Goal: Ask a question

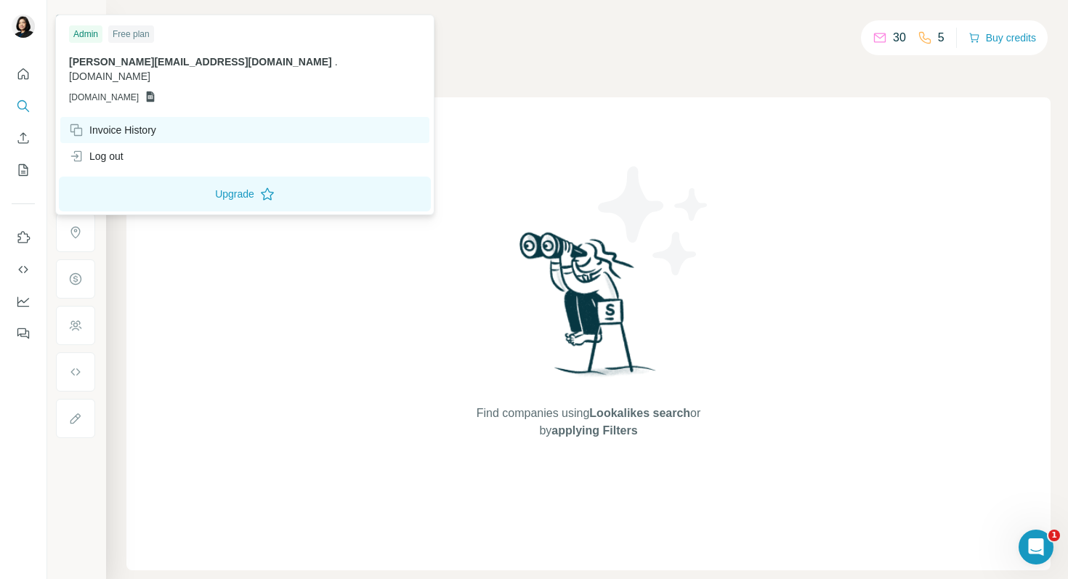
click at [118, 123] on div "Invoice History" at bounding box center [112, 130] width 87 height 15
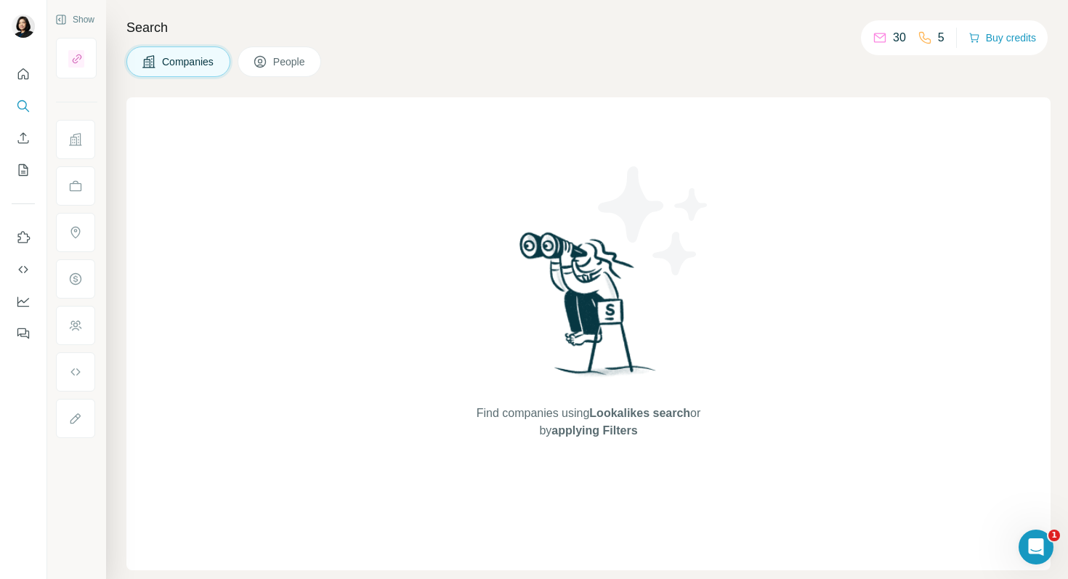
click at [878, 38] on icon at bounding box center [880, 38] width 15 height 15
click at [893, 38] on p "30" at bounding box center [899, 37] width 13 height 17
click at [273, 59] on button "People" at bounding box center [280, 62] width 84 height 31
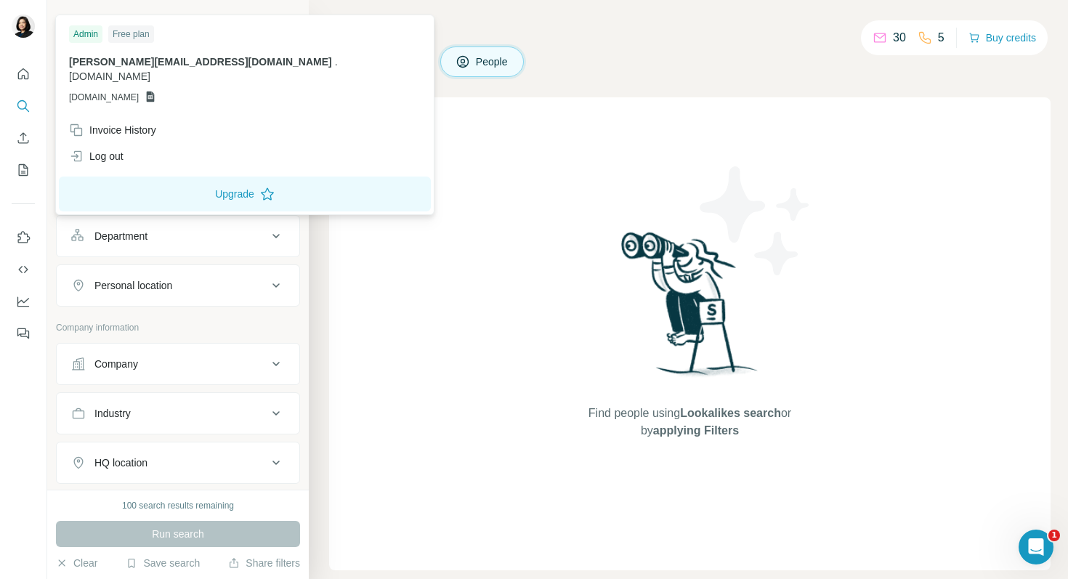
click at [25, 26] on img at bounding box center [23, 26] width 23 height 23
click at [517, 20] on h4 "Search" at bounding box center [690, 27] width 722 height 20
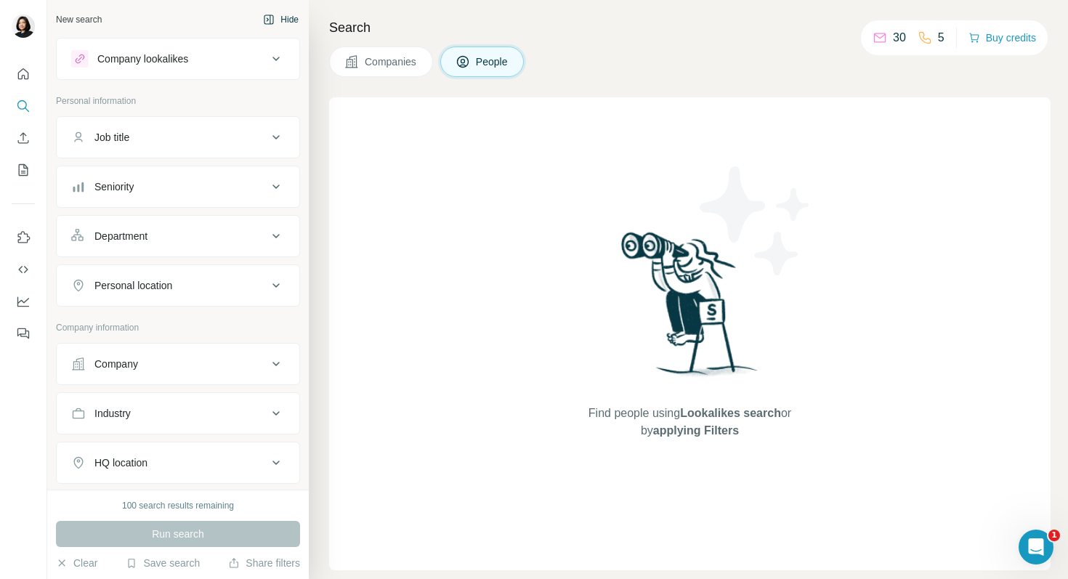
click at [275, 25] on button "Hide" at bounding box center [281, 20] width 56 height 22
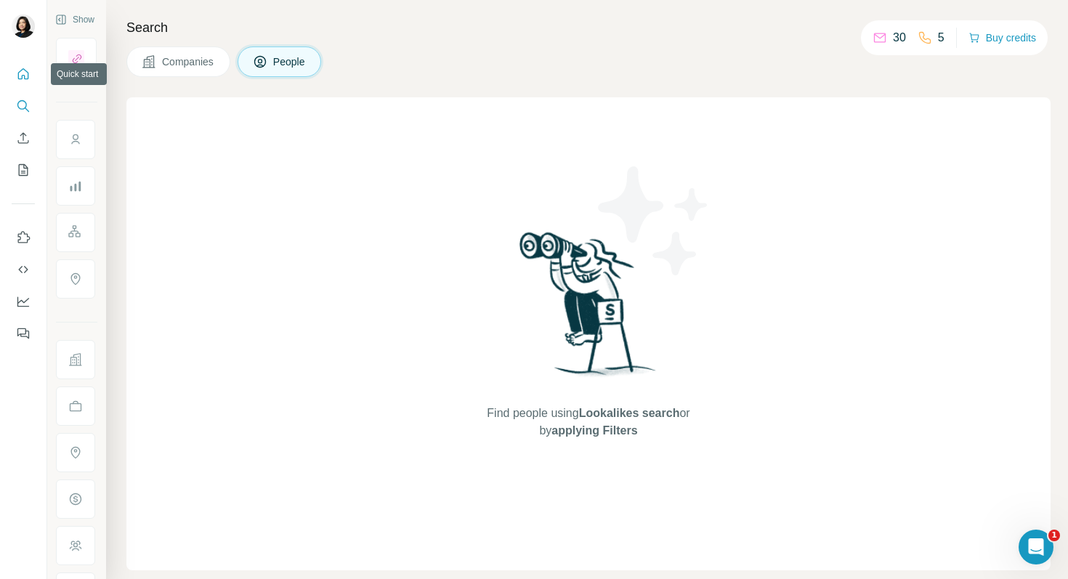
click at [23, 76] on icon "Quick start" at bounding box center [23, 74] width 15 height 15
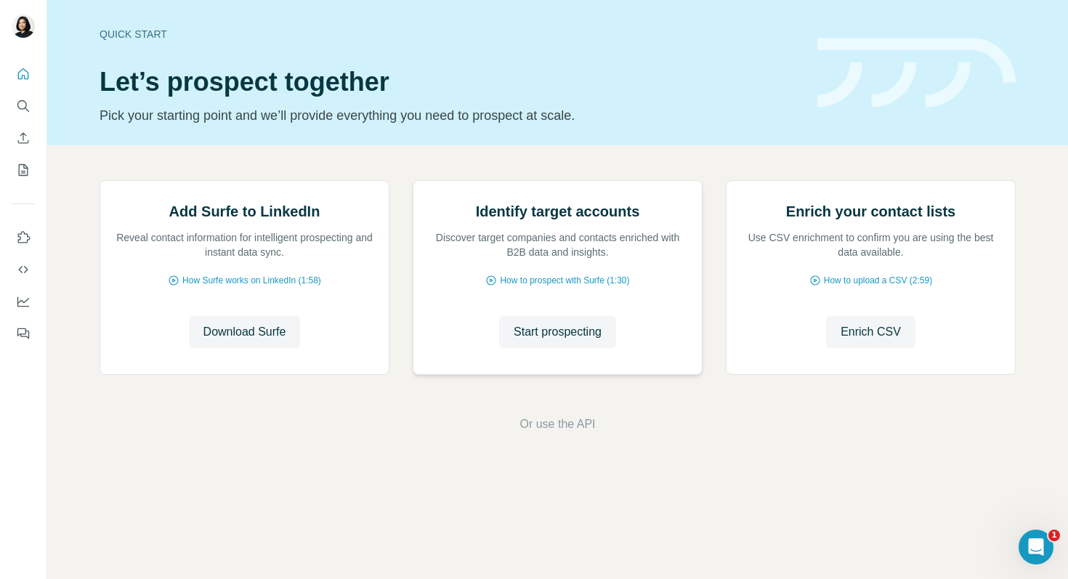
scroll to position [49, 0]
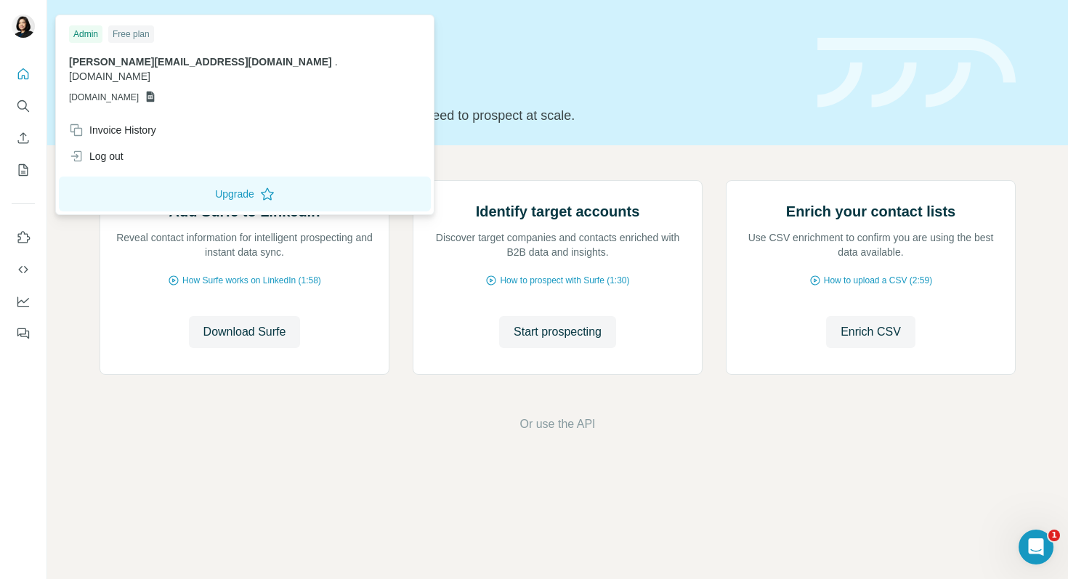
click at [25, 33] on img at bounding box center [23, 26] width 23 height 23
click at [187, 179] on button "Upgrade" at bounding box center [245, 194] width 372 height 35
click at [1032, 547] on icon "Open Intercom Messenger" at bounding box center [1034, 545] width 24 height 24
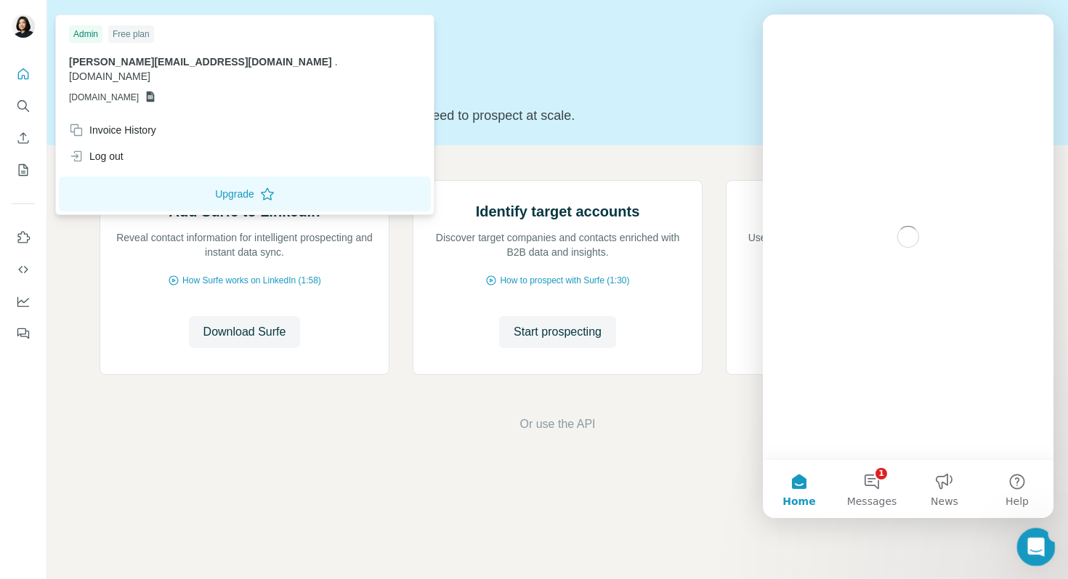
scroll to position [0, 0]
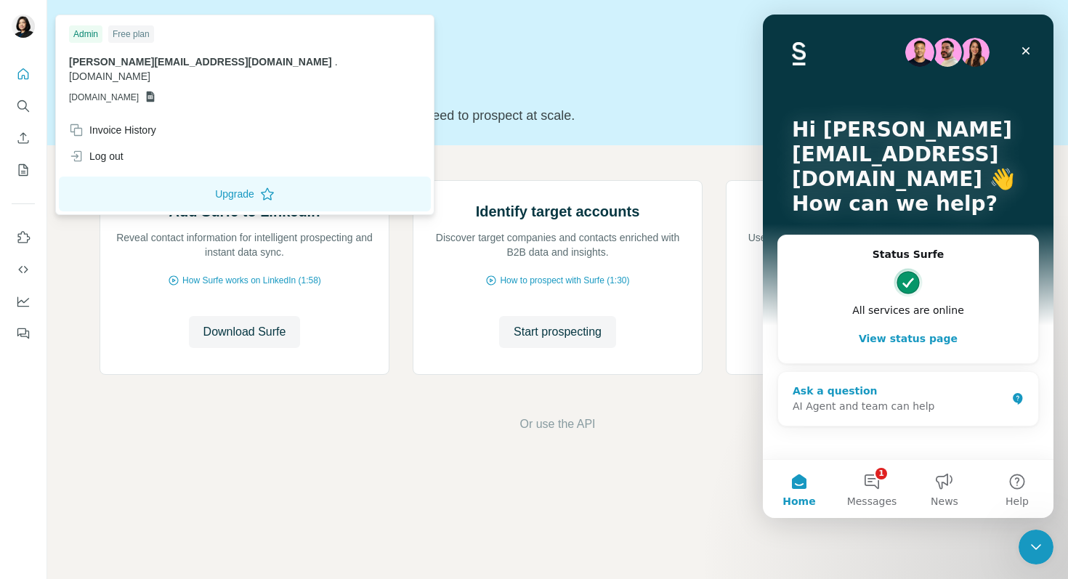
click at [905, 400] on div "AI Agent and team can help" at bounding box center [900, 406] width 214 height 15
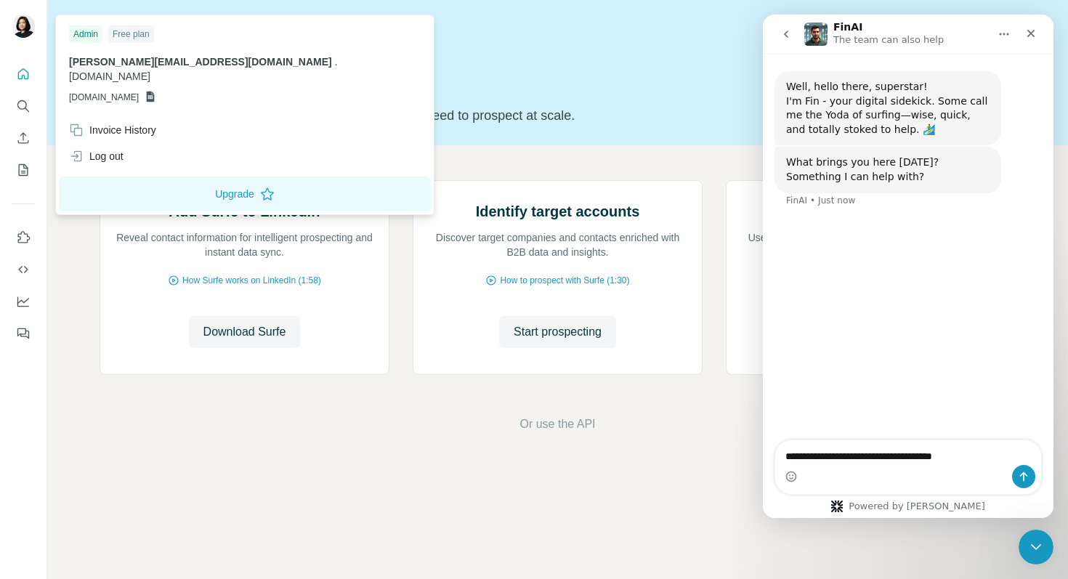
type textarea "**********"
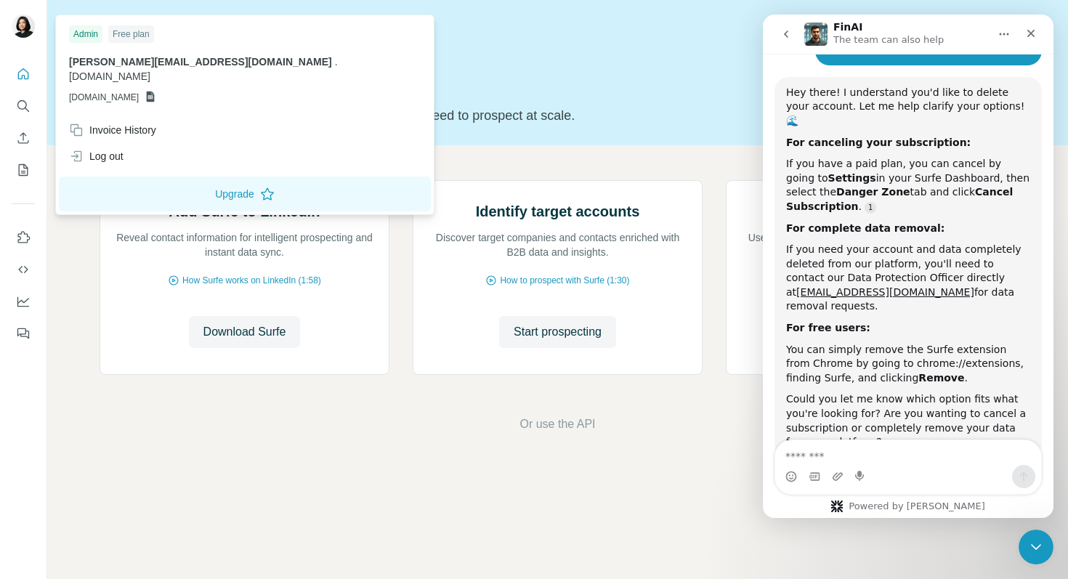
scroll to position [185, 0]
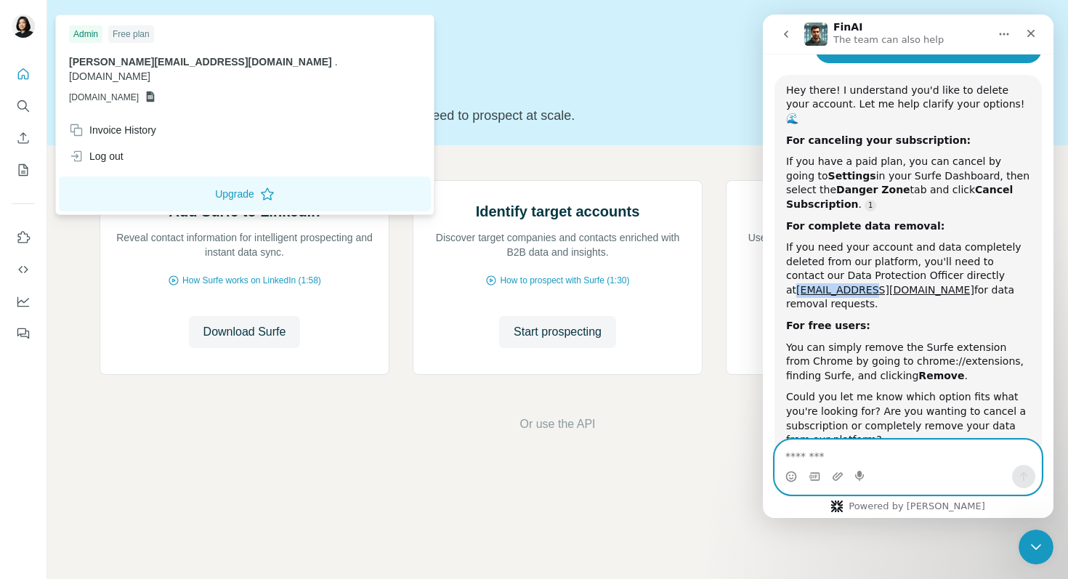
click at [945, 462] on textarea "Message…" at bounding box center [908, 452] width 266 height 25
type textarea "******"
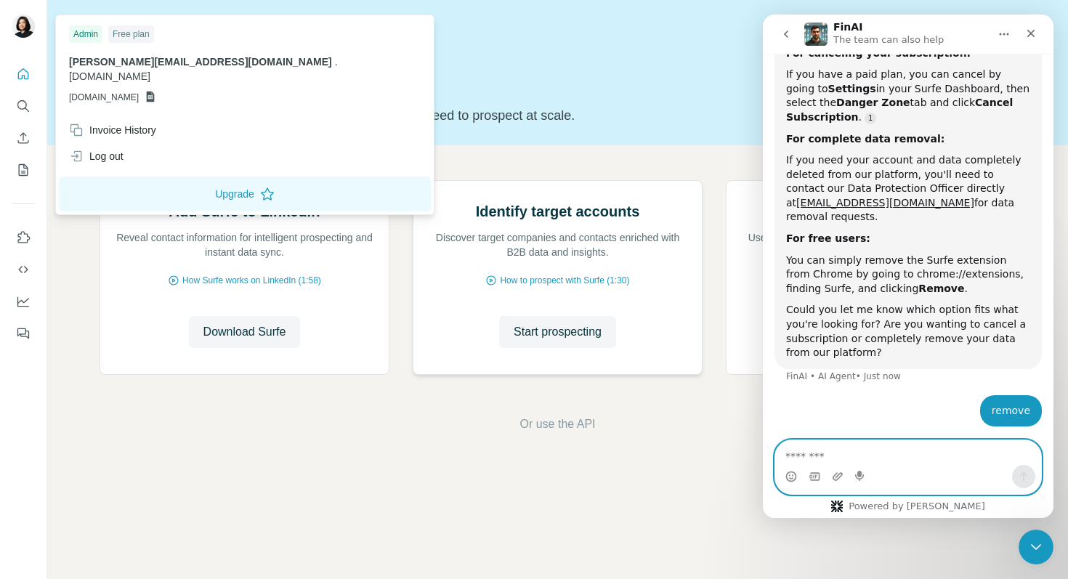
scroll to position [276, 0]
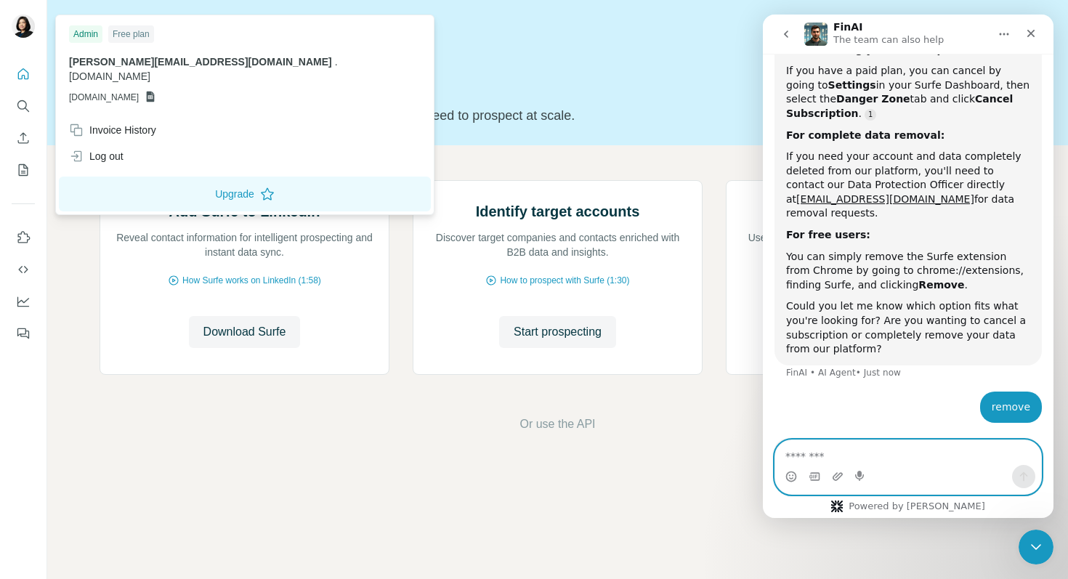
click at [934, 464] on textarea "Message…" at bounding box center [908, 452] width 266 height 25
type textarea "**********"
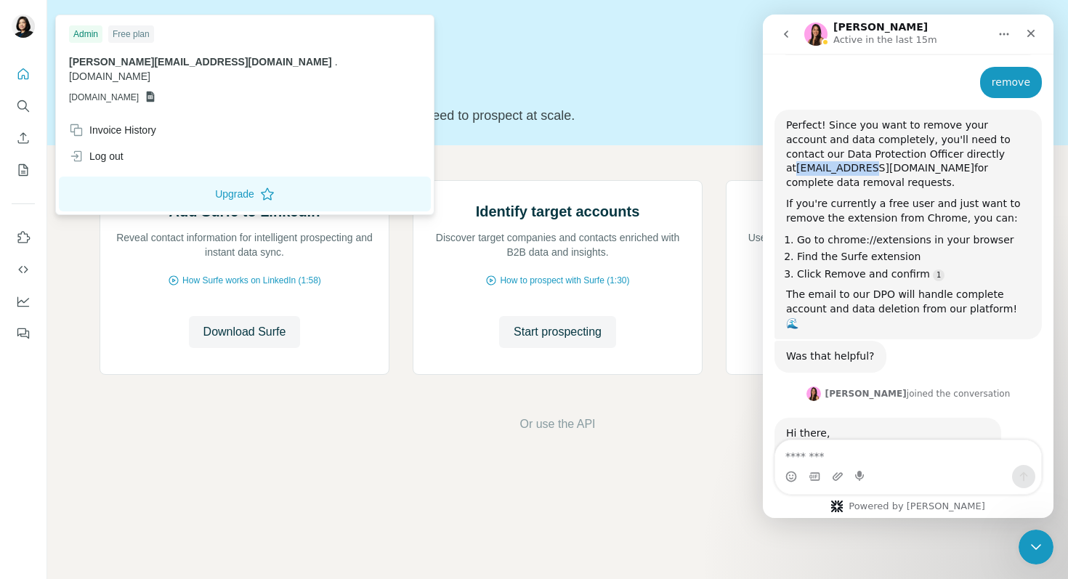
scroll to position [587, 0]
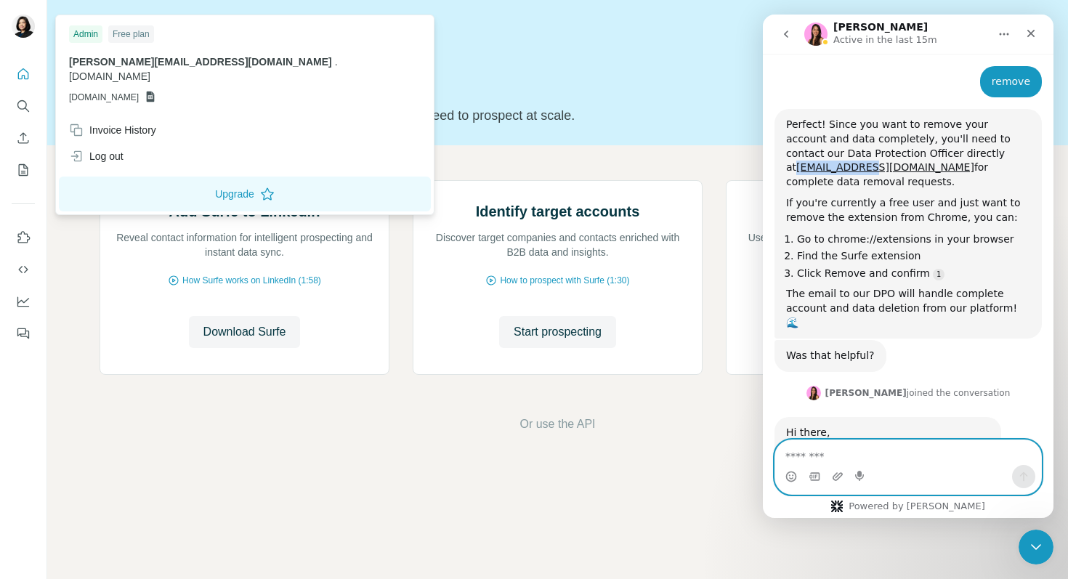
click at [927, 447] on textarea "Message…" at bounding box center [908, 452] width 266 height 25
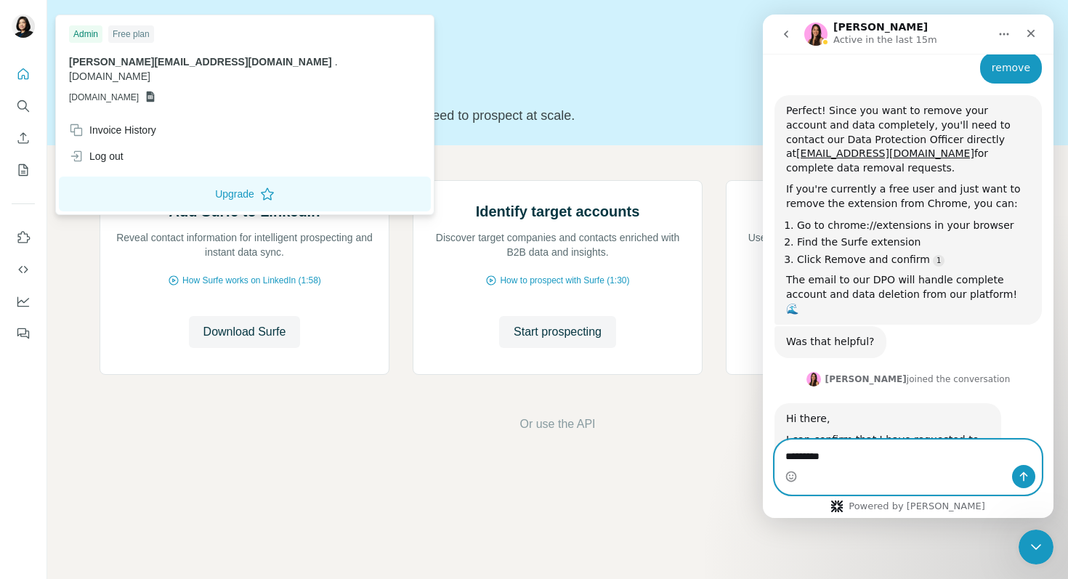
type textarea "**********"
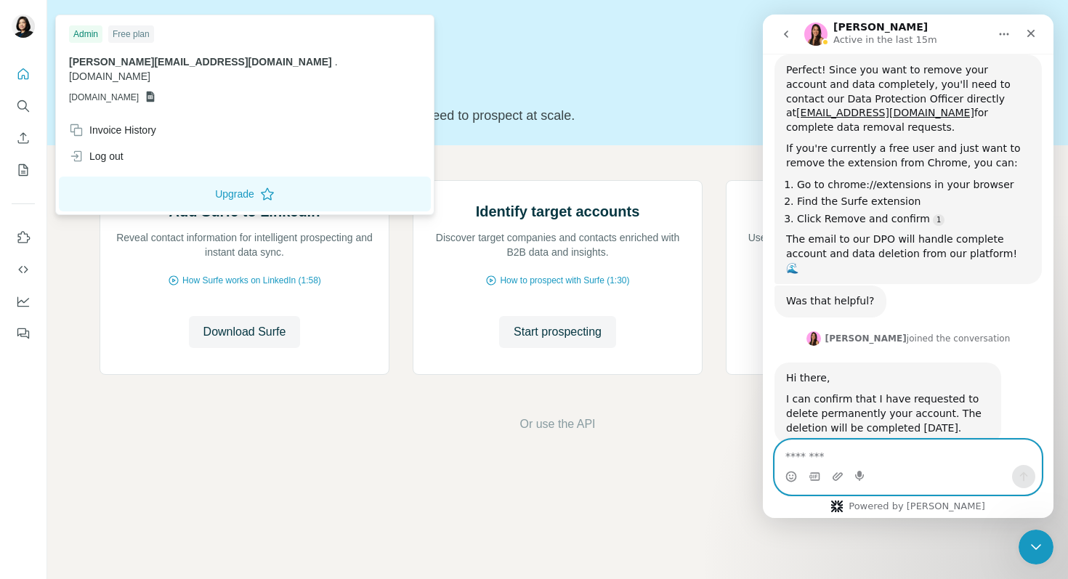
scroll to position [644, 0]
